Goal: Check status: Check status

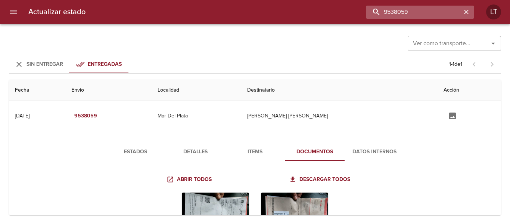
click at [440, 13] on input "9538059" at bounding box center [414, 12] width 96 height 13
paste input "24684"
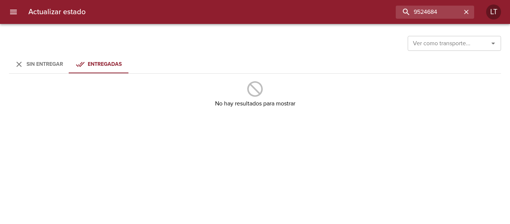
click at [37, 49] on div "Ver como transporte... Ver como transporte..." at bounding box center [255, 42] width 492 height 19
click at [36, 55] on div "Ver como transporte... Ver como transporte... Sin Entregar Entregadas No hay re…" at bounding box center [255, 124] width 510 height 200
click at [40, 62] on span "Sin Entregar" at bounding box center [44, 64] width 37 height 6
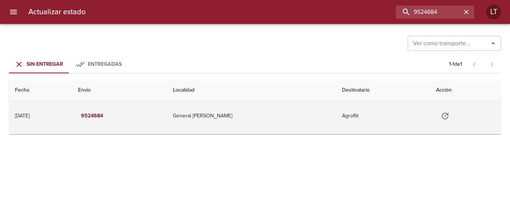
click at [167, 111] on td "9524684" at bounding box center [119, 116] width 95 height 30
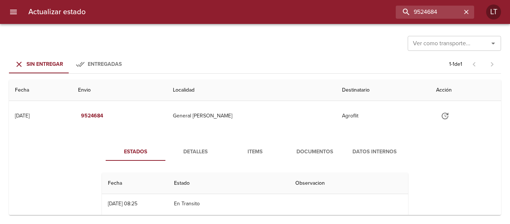
click at [191, 159] on button "Detalles" at bounding box center [195, 152] width 60 height 18
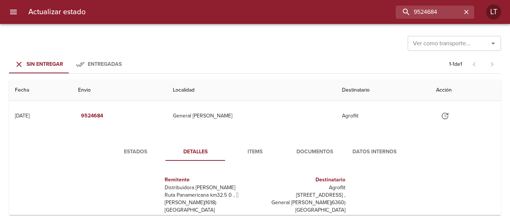
click at [306, 146] on button "Documentos" at bounding box center [315, 152] width 60 height 18
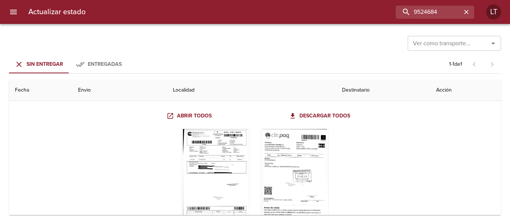
scroll to position [75, 0]
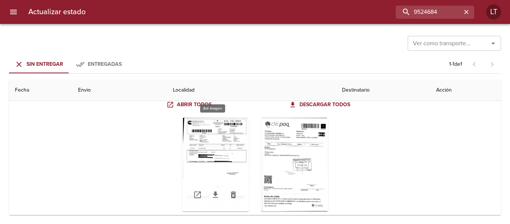
click at [211, 165] on div "Tabla de envíos del cliente" at bounding box center [215, 164] width 67 height 93
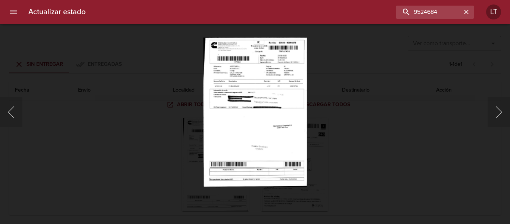
click at [256, 118] on img "Lightbox" at bounding box center [255, 111] width 104 height 149
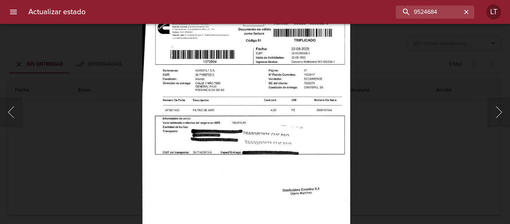
click at [245, 143] on img "Lightbox" at bounding box center [246, 161] width 208 height 299
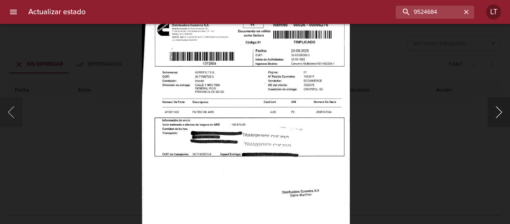
click at [496, 116] on button "Siguiente" at bounding box center [498, 112] width 22 height 30
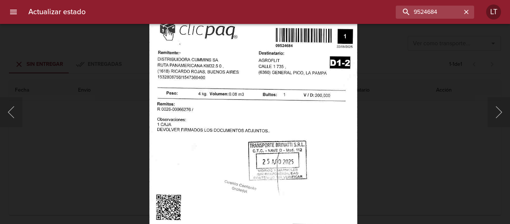
click at [269, 147] on img "Lightbox" at bounding box center [253, 158] width 208 height 299
drag, startPoint x: 440, startPoint y: 144, endPoint x: 446, endPoint y: 140, distance: 7.4
click at [444, 143] on div "Lightbox" at bounding box center [255, 112] width 510 height 224
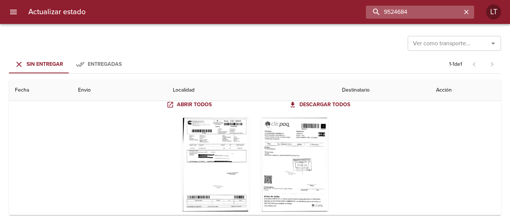
click at [418, 13] on input "9524684" at bounding box center [414, 12] width 96 height 13
paste input "[PERSON_NAME]"
type input "[PERSON_NAME]"
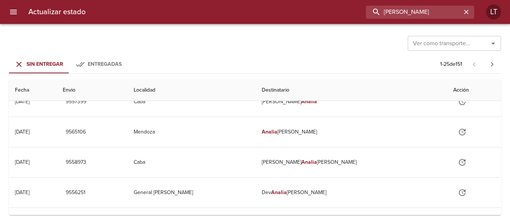
scroll to position [0, 0]
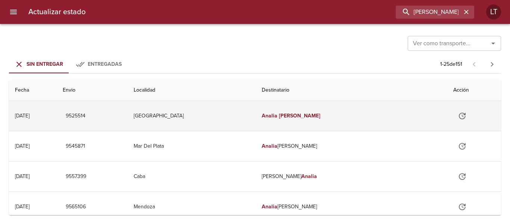
click at [382, 117] on td "[PERSON_NAME]" at bounding box center [351, 116] width 191 height 30
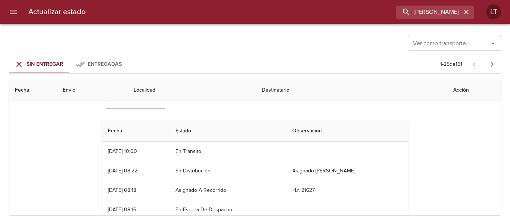
scroll to position [37, 0]
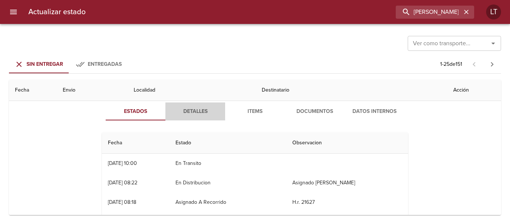
click at [200, 110] on span "Detalles" at bounding box center [195, 111] width 51 height 9
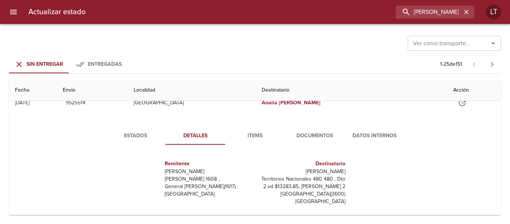
scroll to position [0, 0]
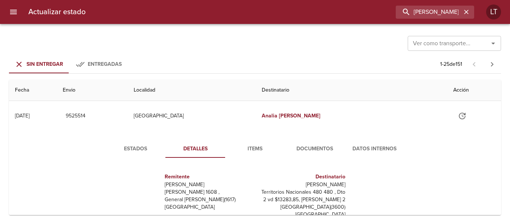
click at [313, 146] on span "Documentos" at bounding box center [314, 148] width 51 height 9
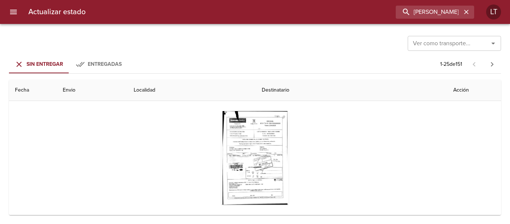
scroll to position [75, 0]
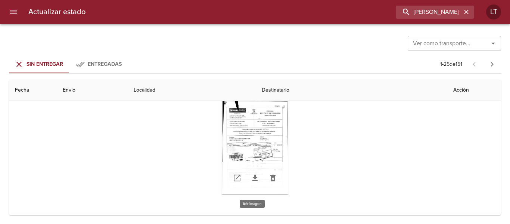
click at [247, 127] on div "Tabla de envíos del cliente" at bounding box center [254, 147] width 67 height 93
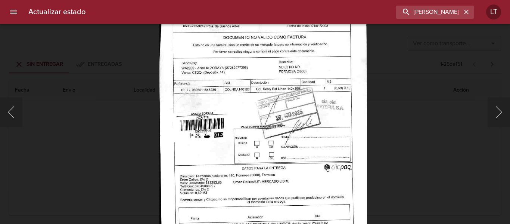
click at [418, 149] on div "Lightbox" at bounding box center [255, 112] width 510 height 224
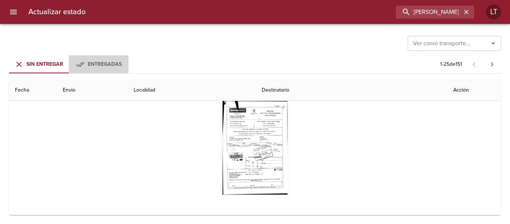
click at [102, 61] on span "Entregadas" at bounding box center [105, 64] width 34 height 6
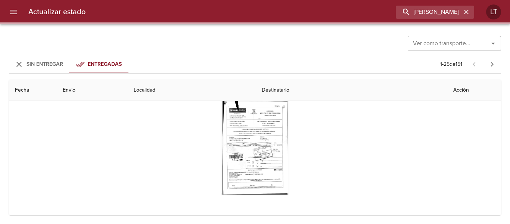
scroll to position [0, 0]
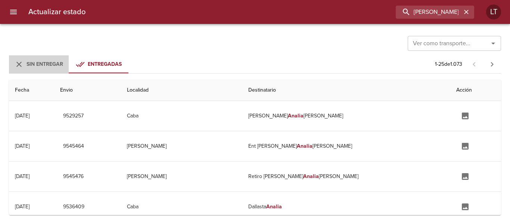
click at [21, 60] on icon "Tabs Envios" at bounding box center [19, 64] width 9 height 9
